Goal: Find specific page/section: Find specific page/section

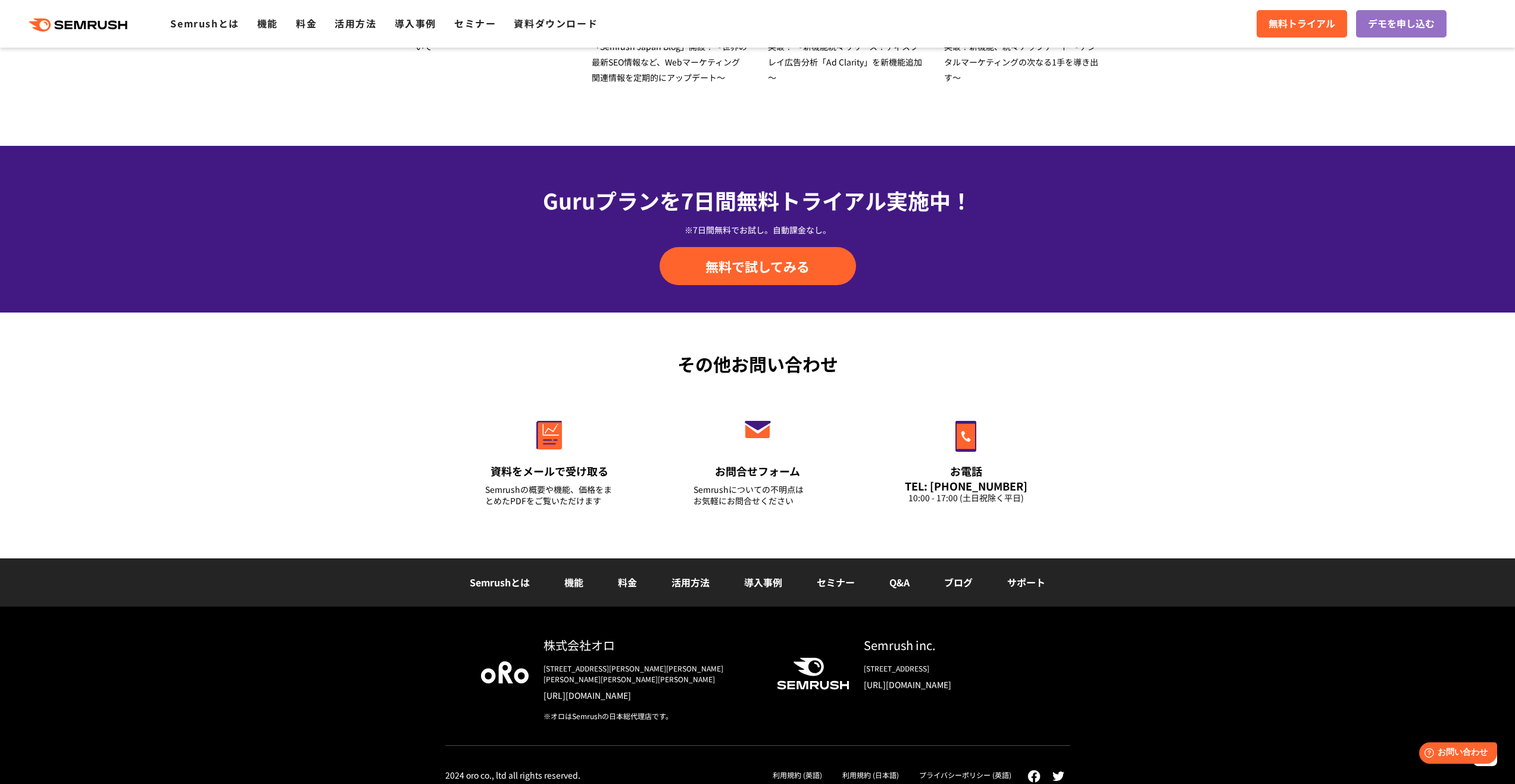
drag, startPoint x: 263, startPoint y: 406, endPoint x: 260, endPoint y: 524, distance: 118.0
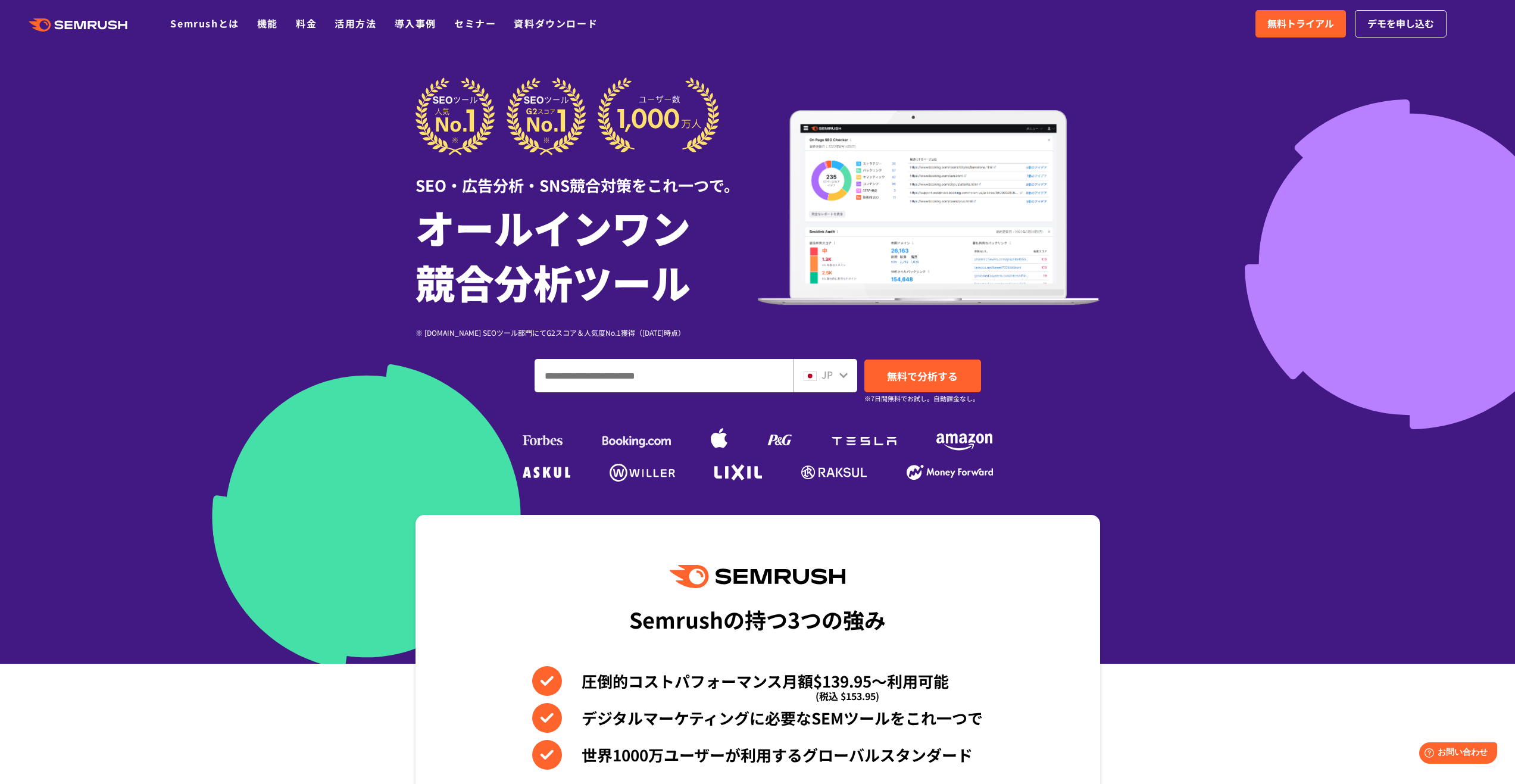
drag, startPoint x: 293, startPoint y: 355, endPoint x: 286, endPoint y: 215, distance: 140.2
type input "**********"
click at [829, 385] on div "JP" at bounding box center [825, 376] width 64 height 34
click at [838, 376] on icon at bounding box center [843, 375] width 10 height 10
click at [845, 378] on icon at bounding box center [843, 375] width 10 height 10
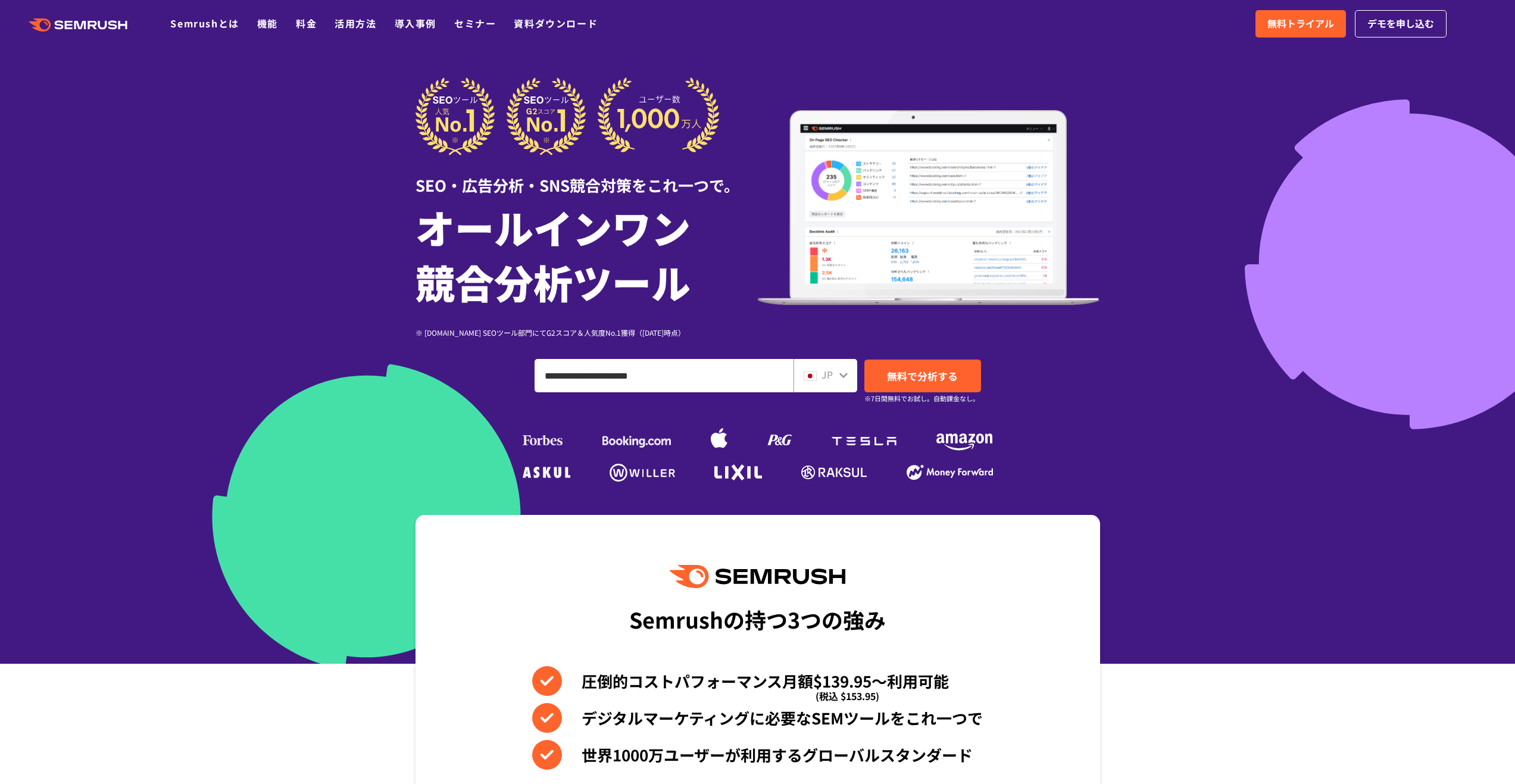
click at [832, 372] on div "JP" at bounding box center [822, 375] width 38 height 15
click at [838, 373] on icon at bounding box center [843, 375] width 10 height 10
click at [832, 374] on span "JP" at bounding box center [827, 374] width 11 height 14
click at [823, 374] on span "JP" at bounding box center [827, 374] width 11 height 14
drag, startPoint x: 681, startPoint y: 329, endPoint x: 618, endPoint y: 304, distance: 67.8
